Goal: Task Accomplishment & Management: Use online tool/utility

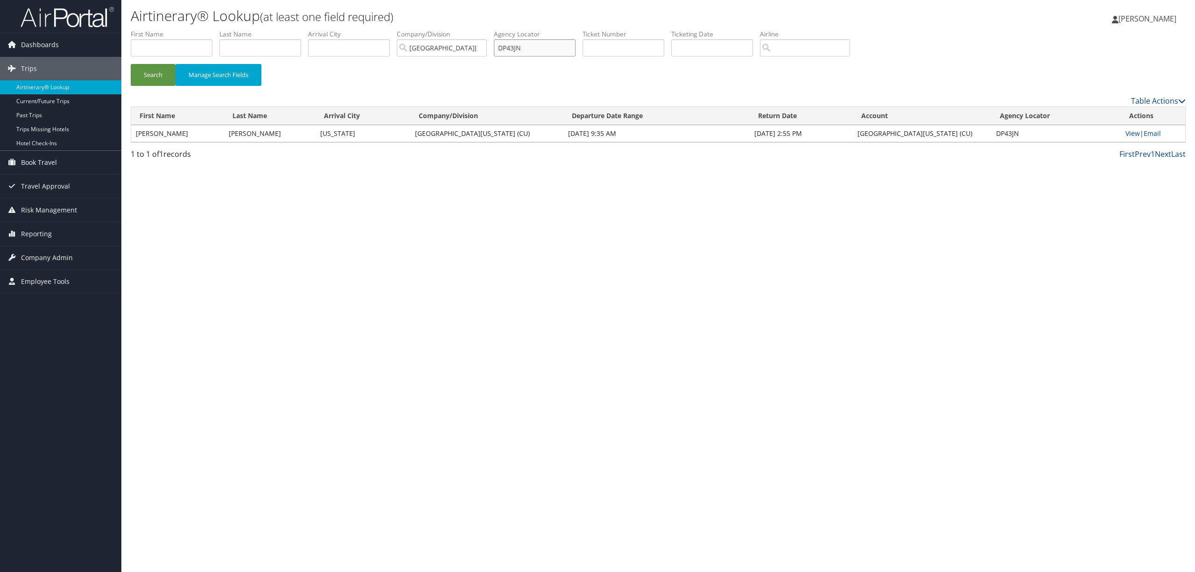
drag, startPoint x: 537, startPoint y: 45, endPoint x: 459, endPoint y: 58, distance: 78.6
click at [459, 29] on ul "First Name Last Name Departure City Arrival City Company/Division University of…" at bounding box center [658, 29] width 1055 height 0
paste input "DN2RW5"
type input "DN2RW5"
click at [131, 64] on button "Search" at bounding box center [153, 75] width 45 height 22
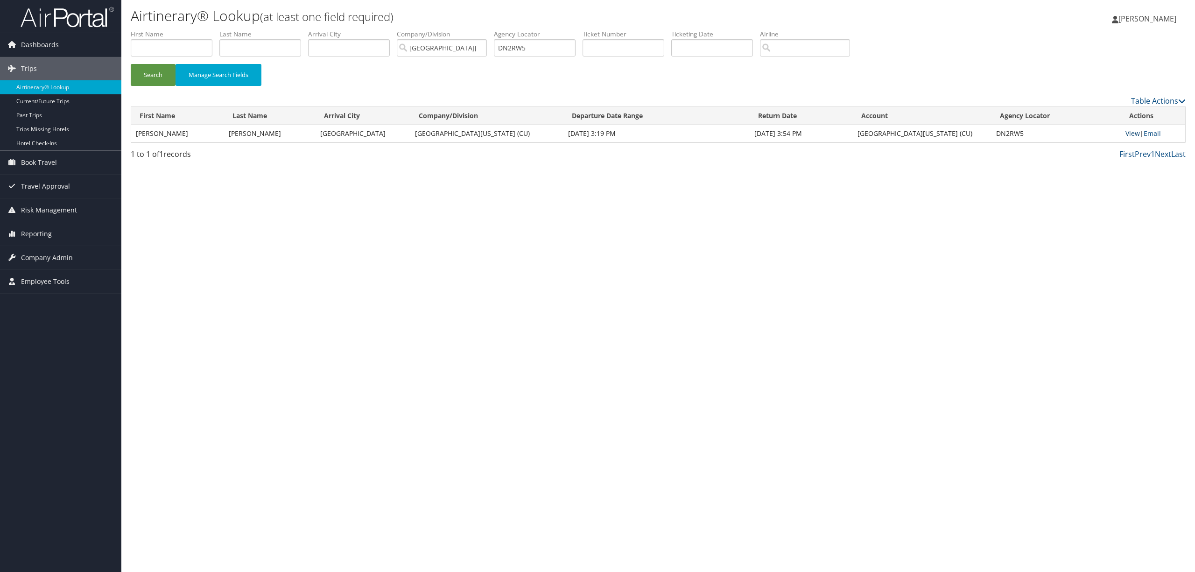
click at [1130, 133] on link "View" at bounding box center [1133, 133] width 14 height 9
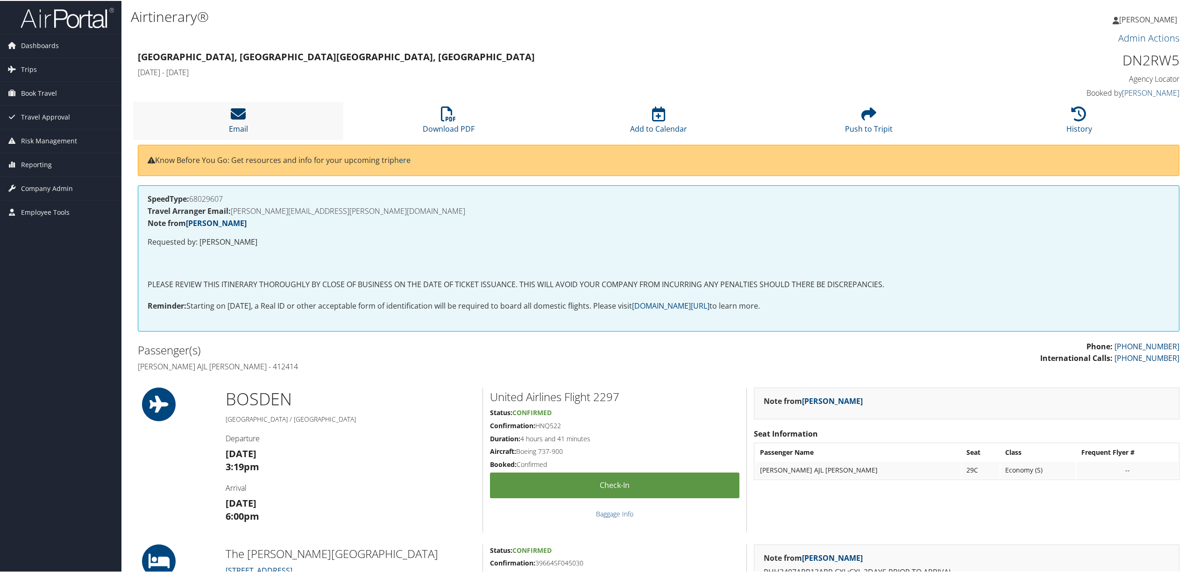
click at [237, 118] on icon at bounding box center [238, 113] width 15 height 15
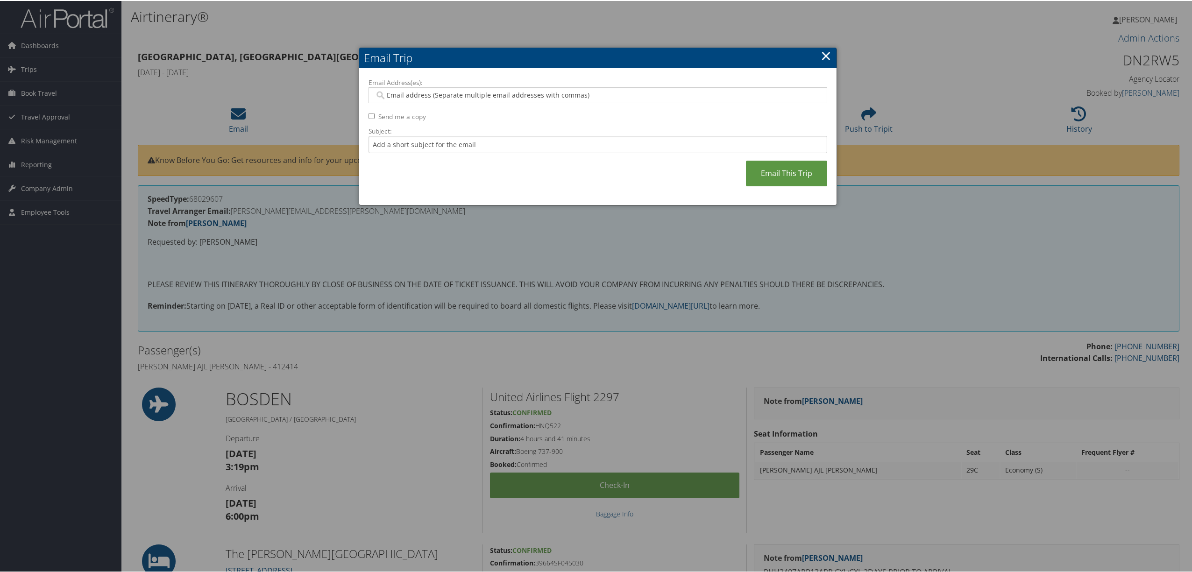
click at [394, 95] on input "Email Address(es):" at bounding box center [596, 94] width 445 height 9
paste input "[EMAIL_ADDRESS][DOMAIN_NAME]"
type input "[EMAIL_ADDRESS][DOMAIN_NAME]"
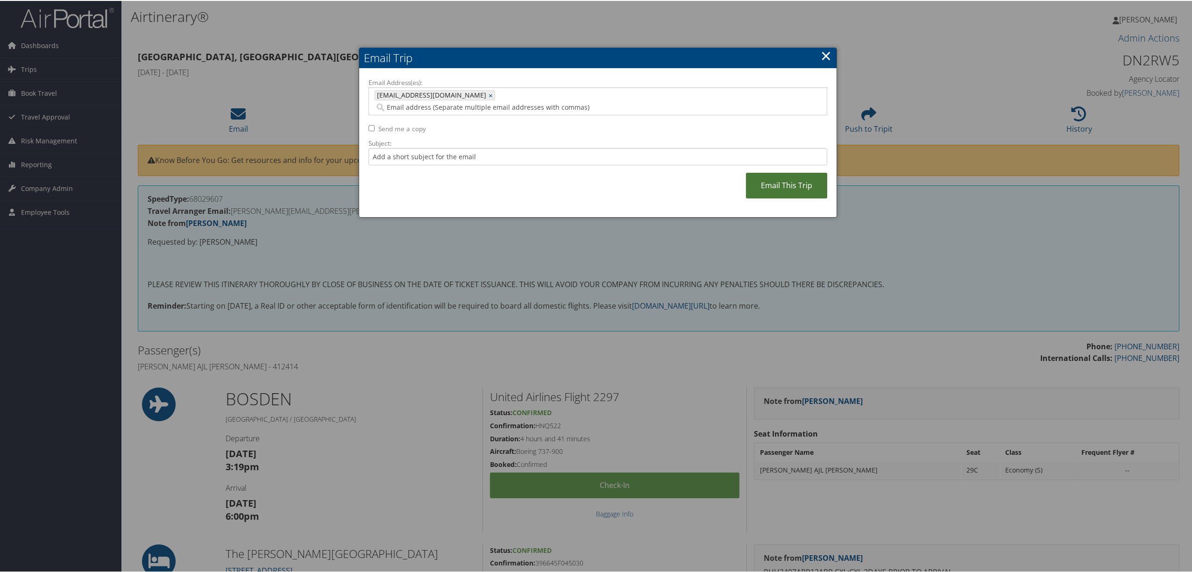
click at [775, 182] on link "Email This Trip" at bounding box center [786, 185] width 81 height 26
